Goal: Task Accomplishment & Management: Use online tool/utility

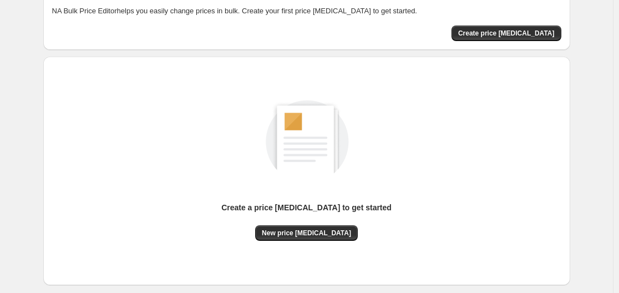
scroll to position [111, 0]
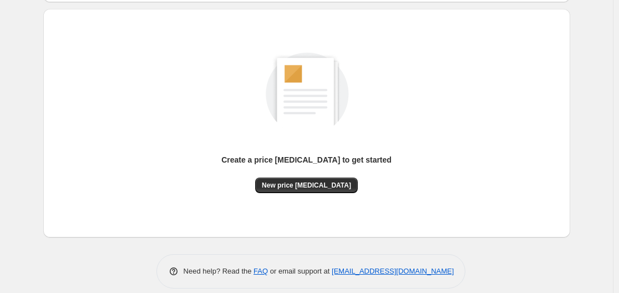
click at [368, 155] on p "Create a price [MEDICAL_DATA] to get started" at bounding box center [306, 159] width 170 height 11
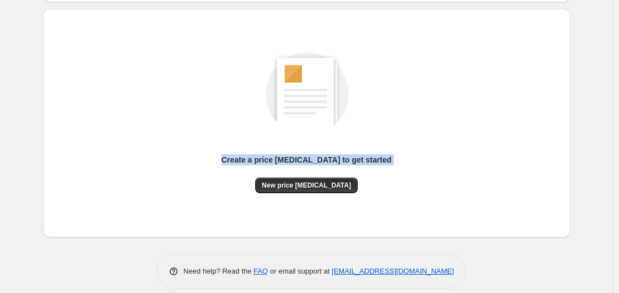
click at [368, 155] on p "Create a price [MEDICAL_DATA] to get started" at bounding box center [306, 159] width 170 height 11
copy div "Create a price [MEDICAL_DATA] to get started New price [MEDICAL_DATA]"
